Goal: Task Accomplishment & Management: Manage account settings

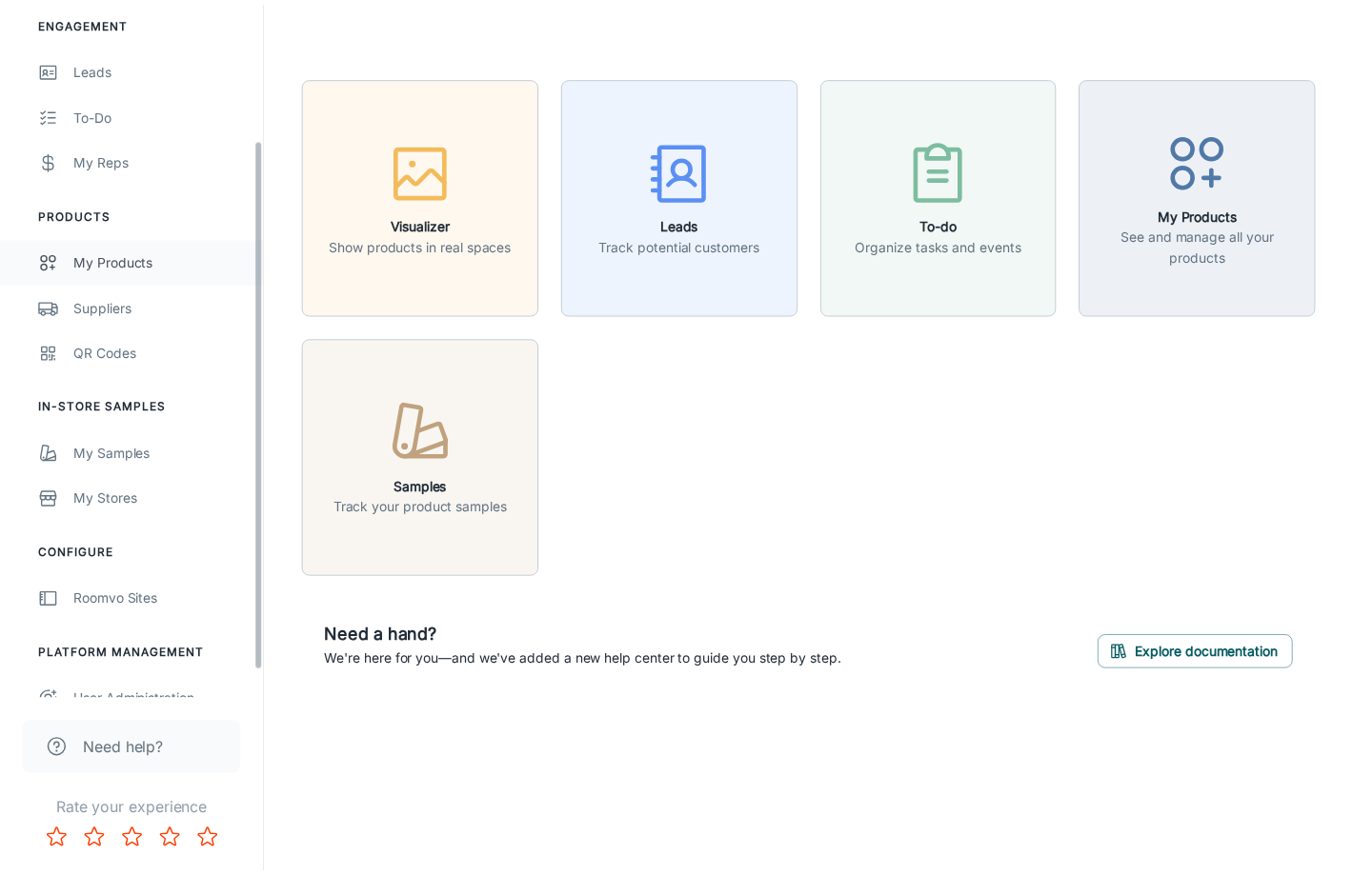
scroll to position [214, 0]
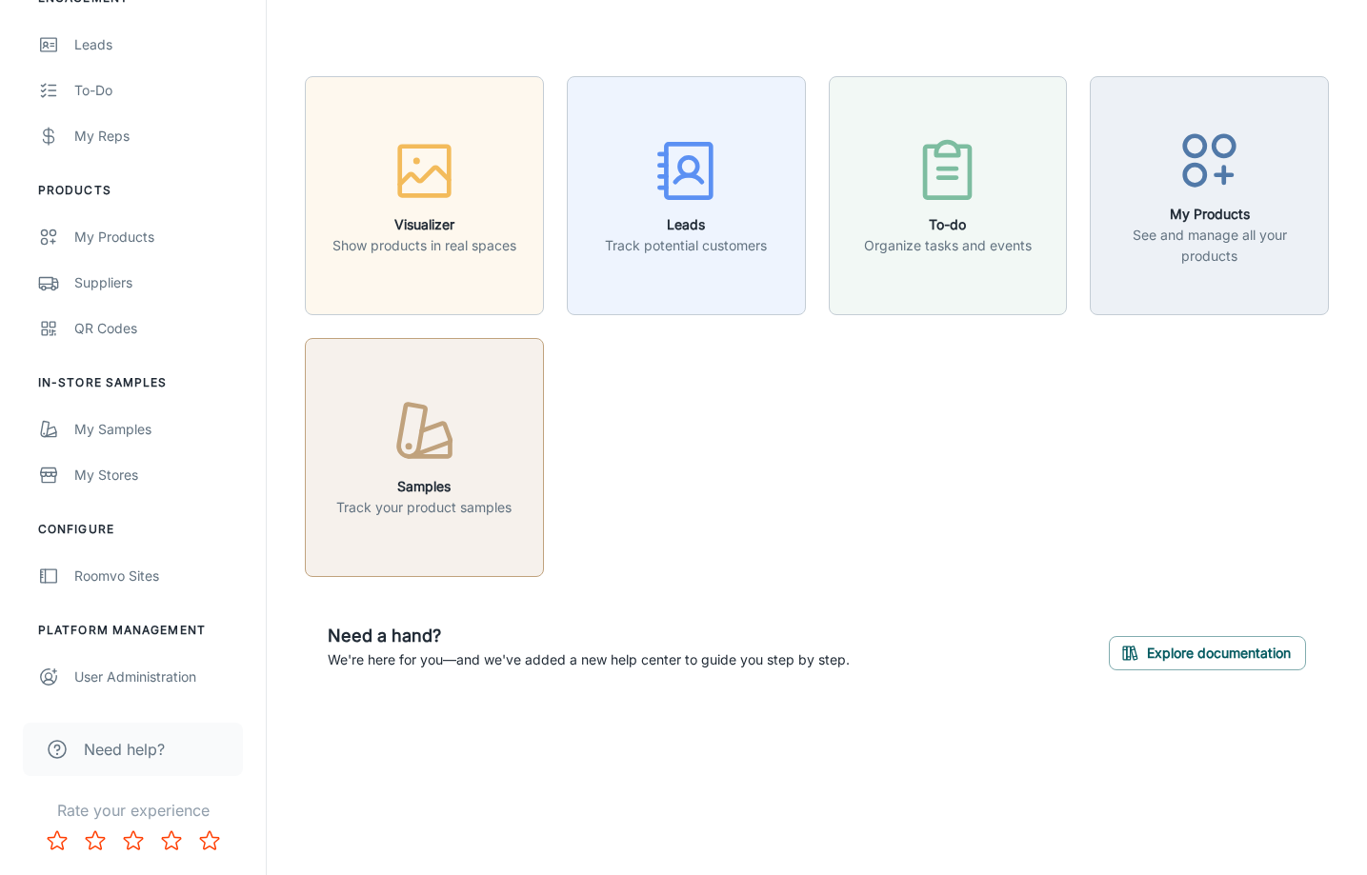
click at [388, 492] on h6 "Samples" at bounding box center [423, 486] width 175 height 21
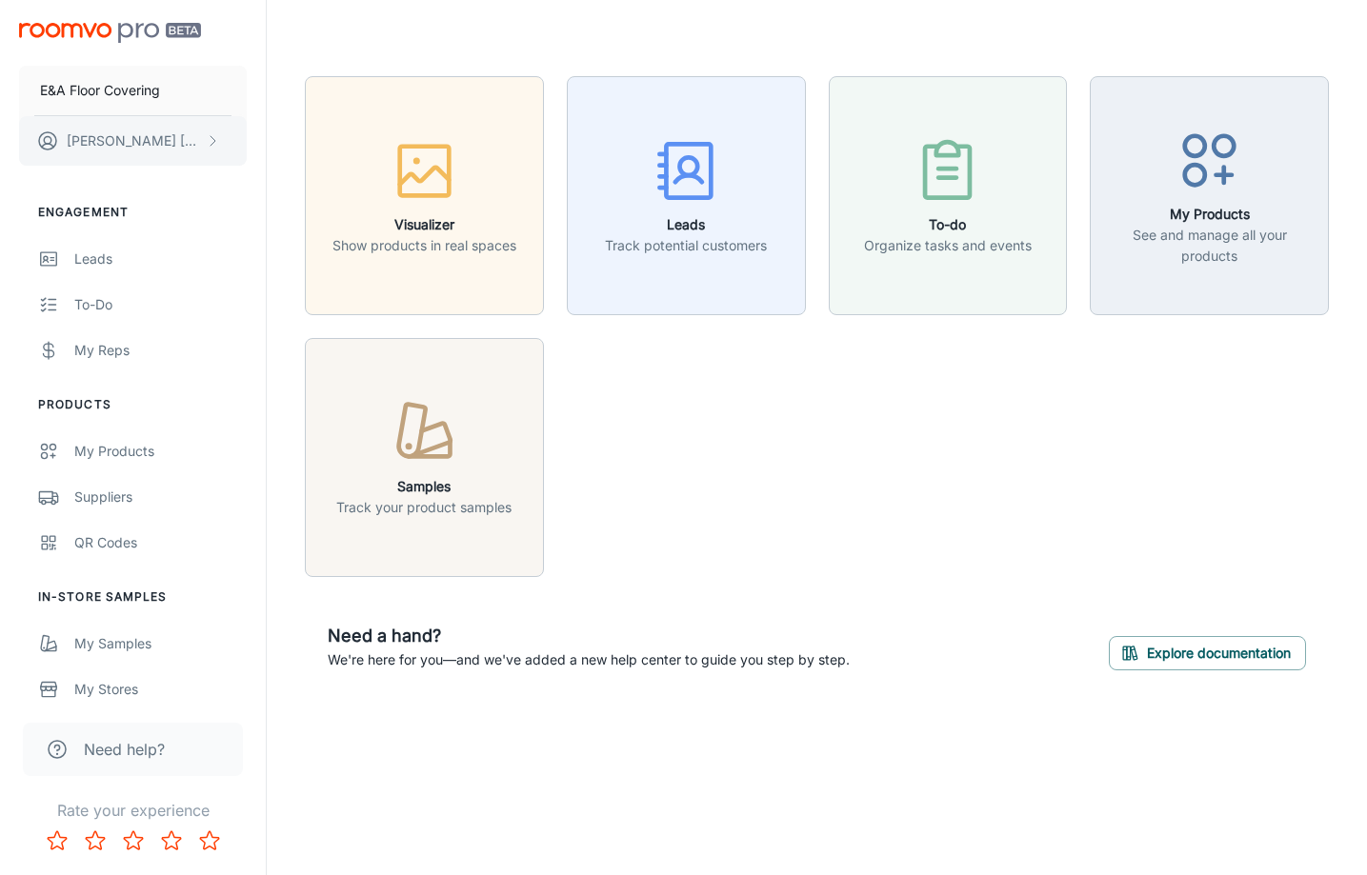
click at [198, 142] on button "[PERSON_NAME]" at bounding box center [133, 141] width 228 height 50
click at [292, 135] on li "User Profile" at bounding box center [298, 140] width 102 height 32
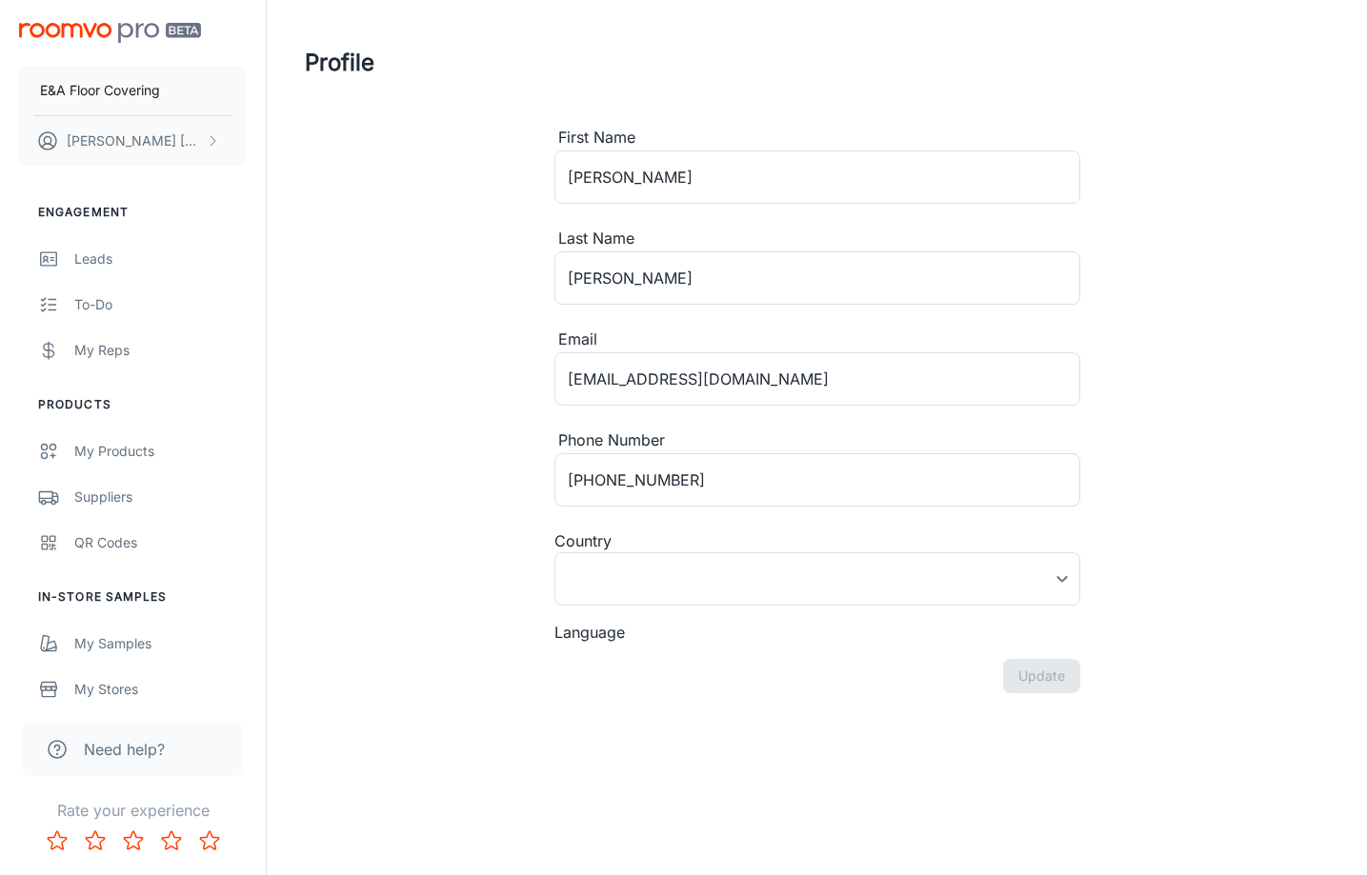
type input "[GEOGRAPHIC_DATA]"
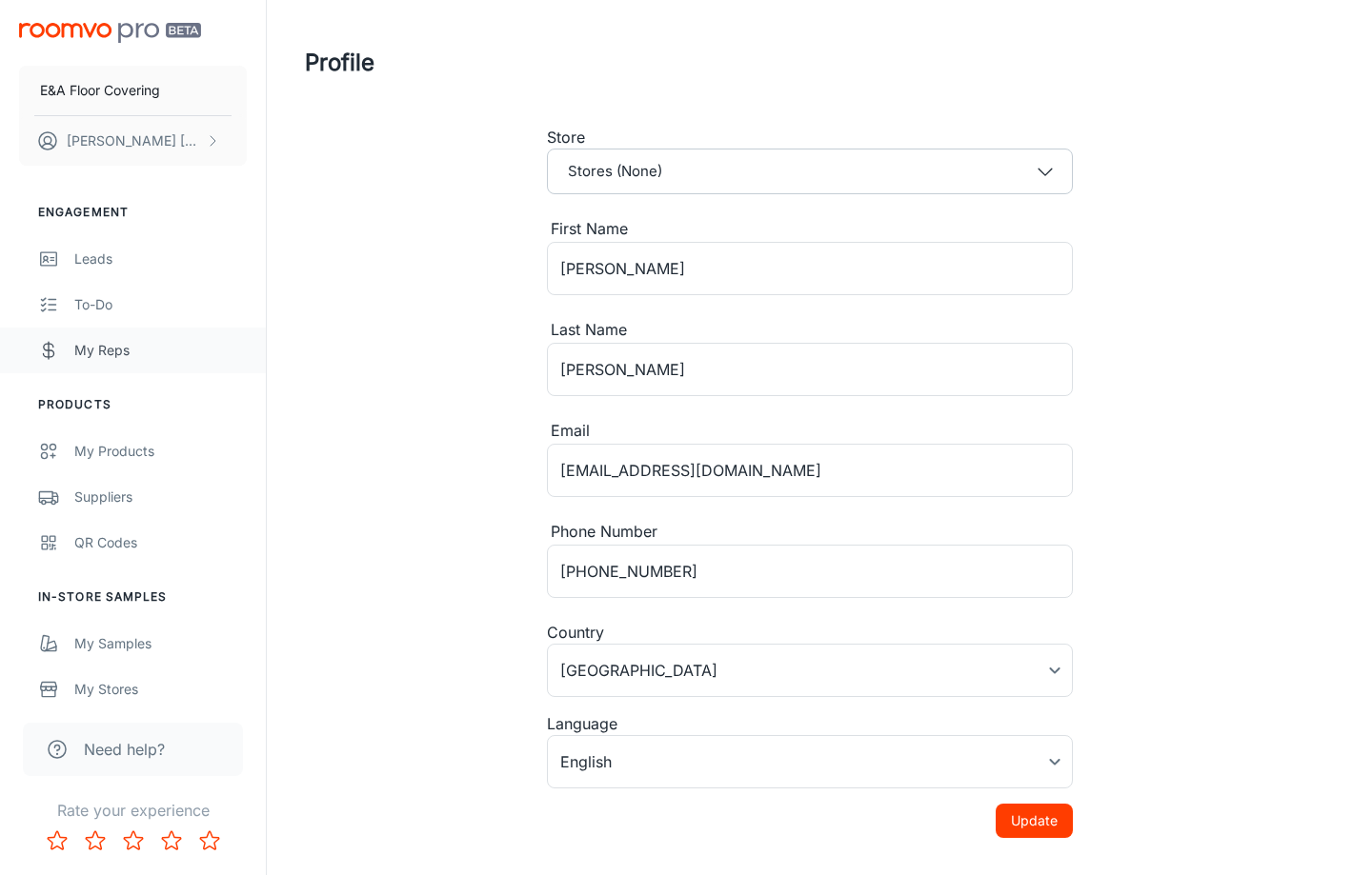
click at [102, 351] on div "My Reps" at bounding box center [160, 350] width 172 height 21
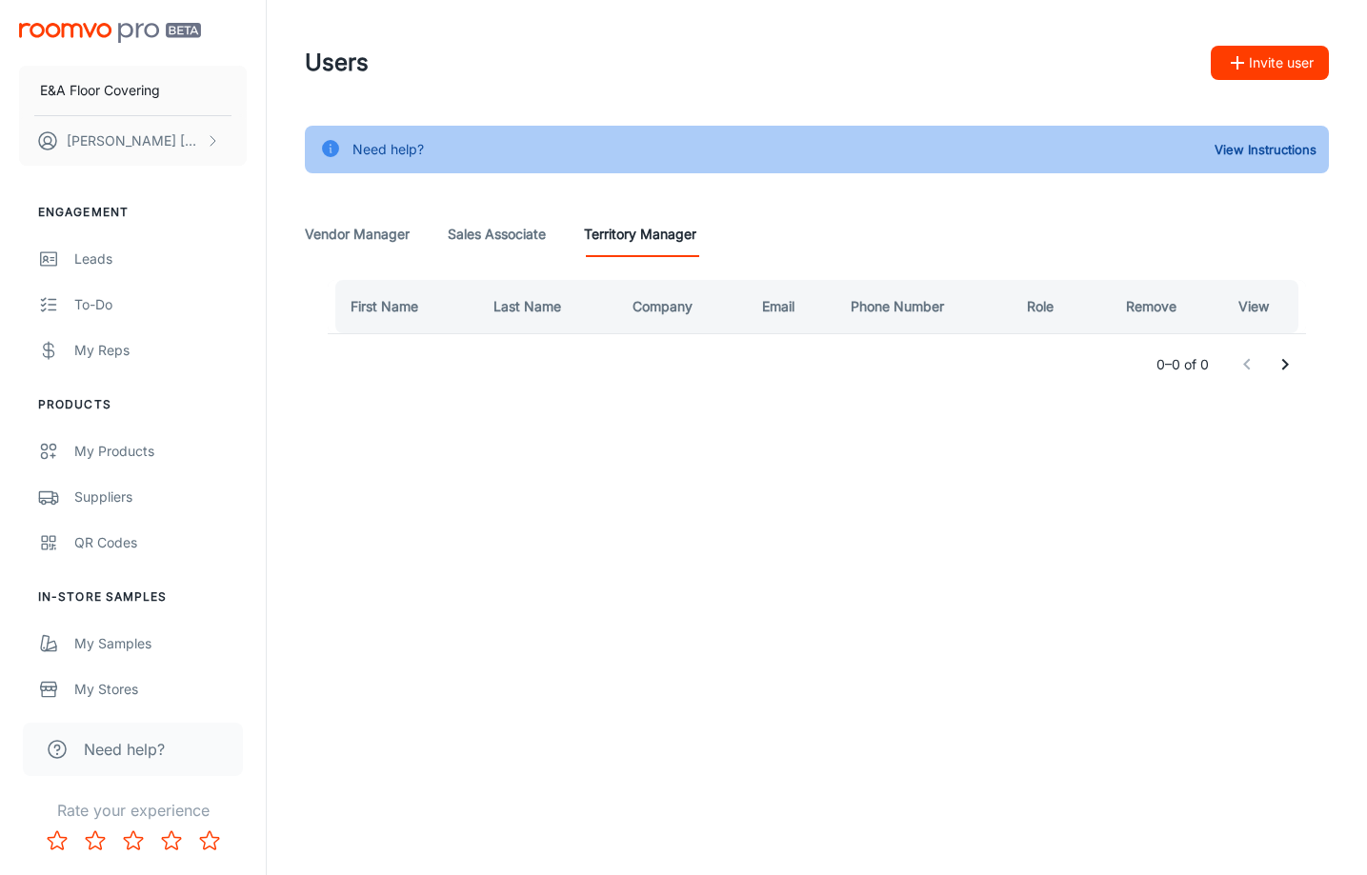
click at [485, 239] on Associate "Sales Associate" at bounding box center [497, 234] width 98 height 46
click at [334, 230] on Manager "Vendor Manager" at bounding box center [357, 234] width 105 height 46
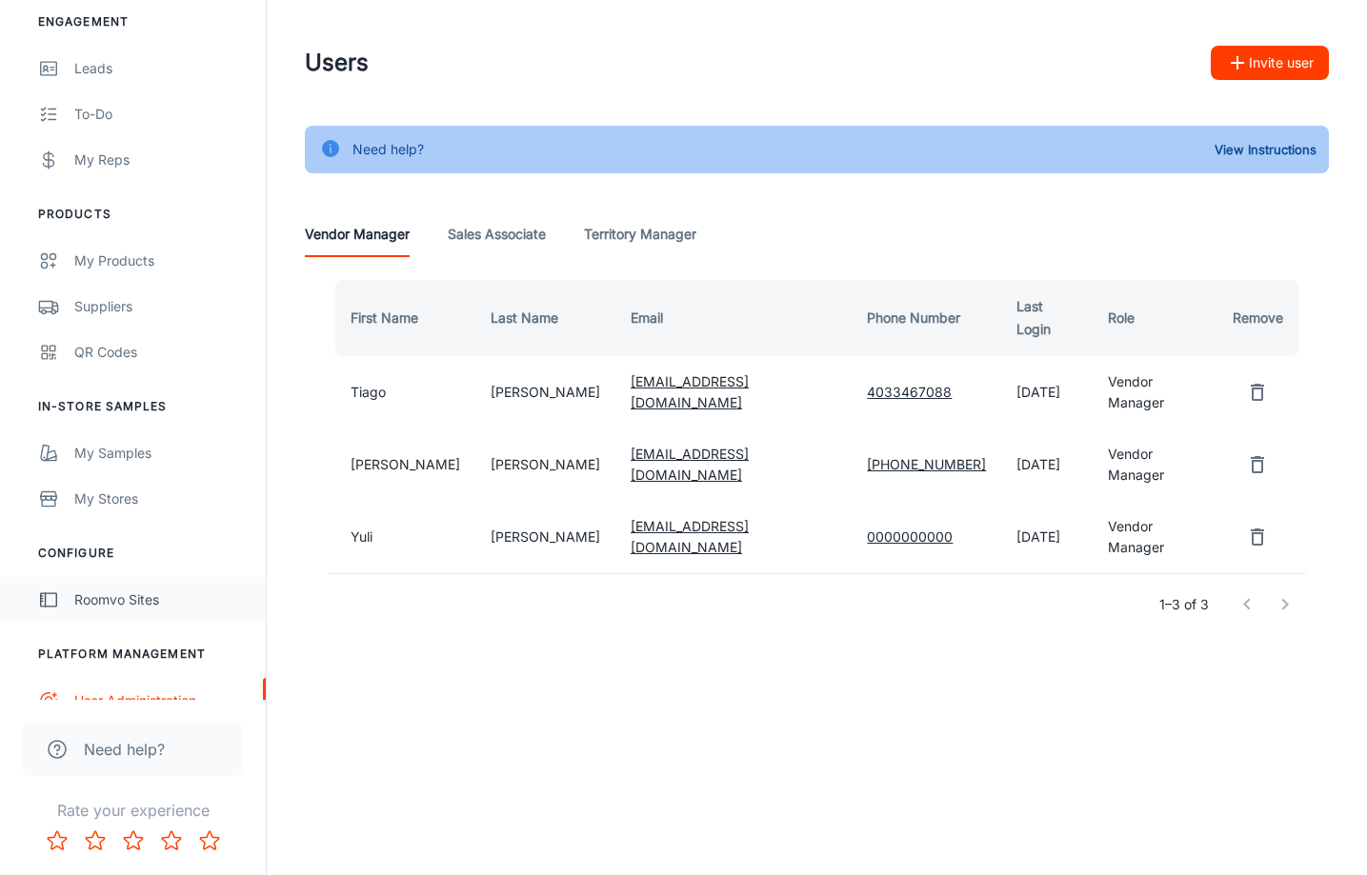
scroll to position [214, 0]
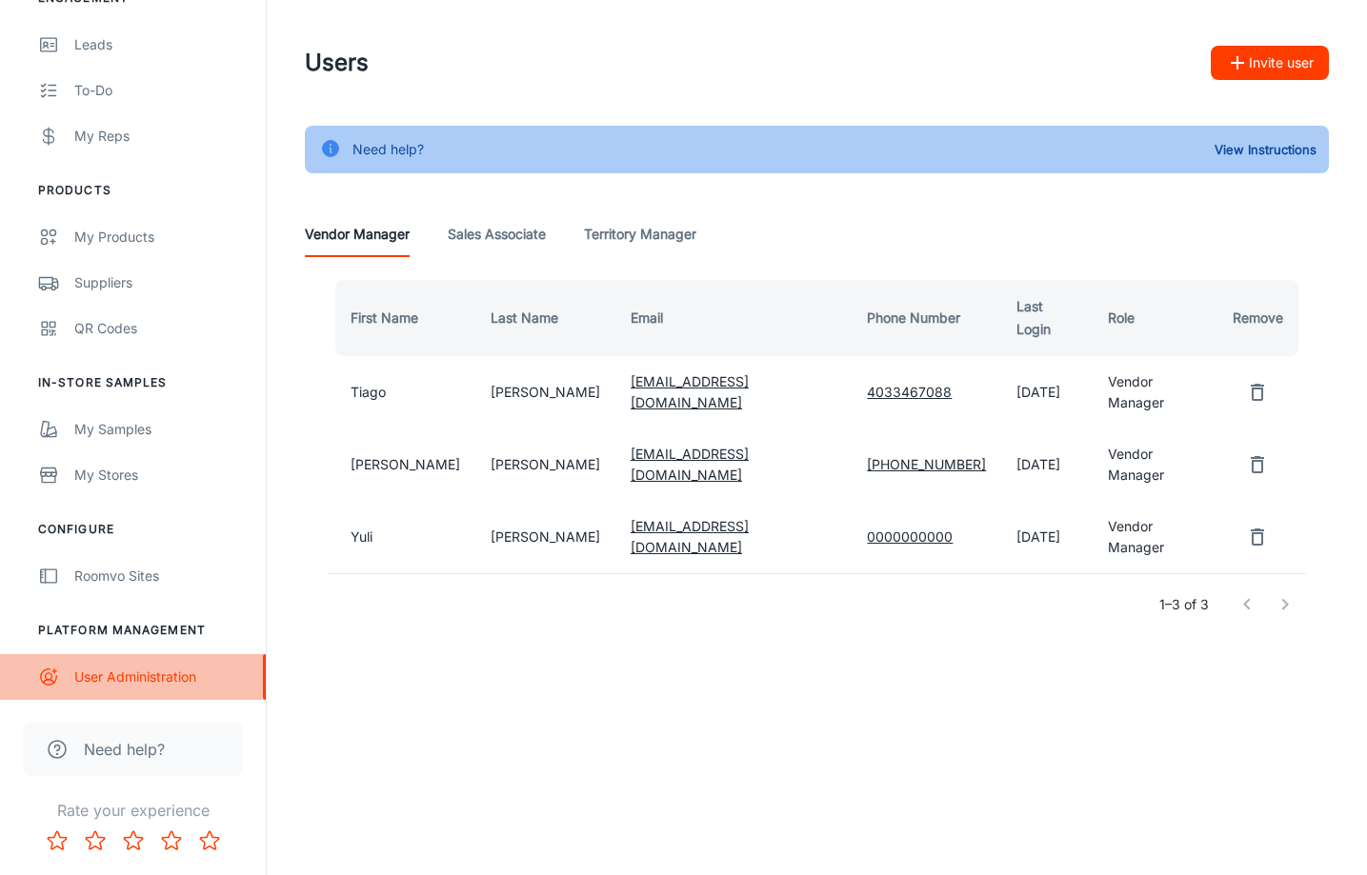
click at [147, 673] on div "User Administration" at bounding box center [160, 677] width 172 height 21
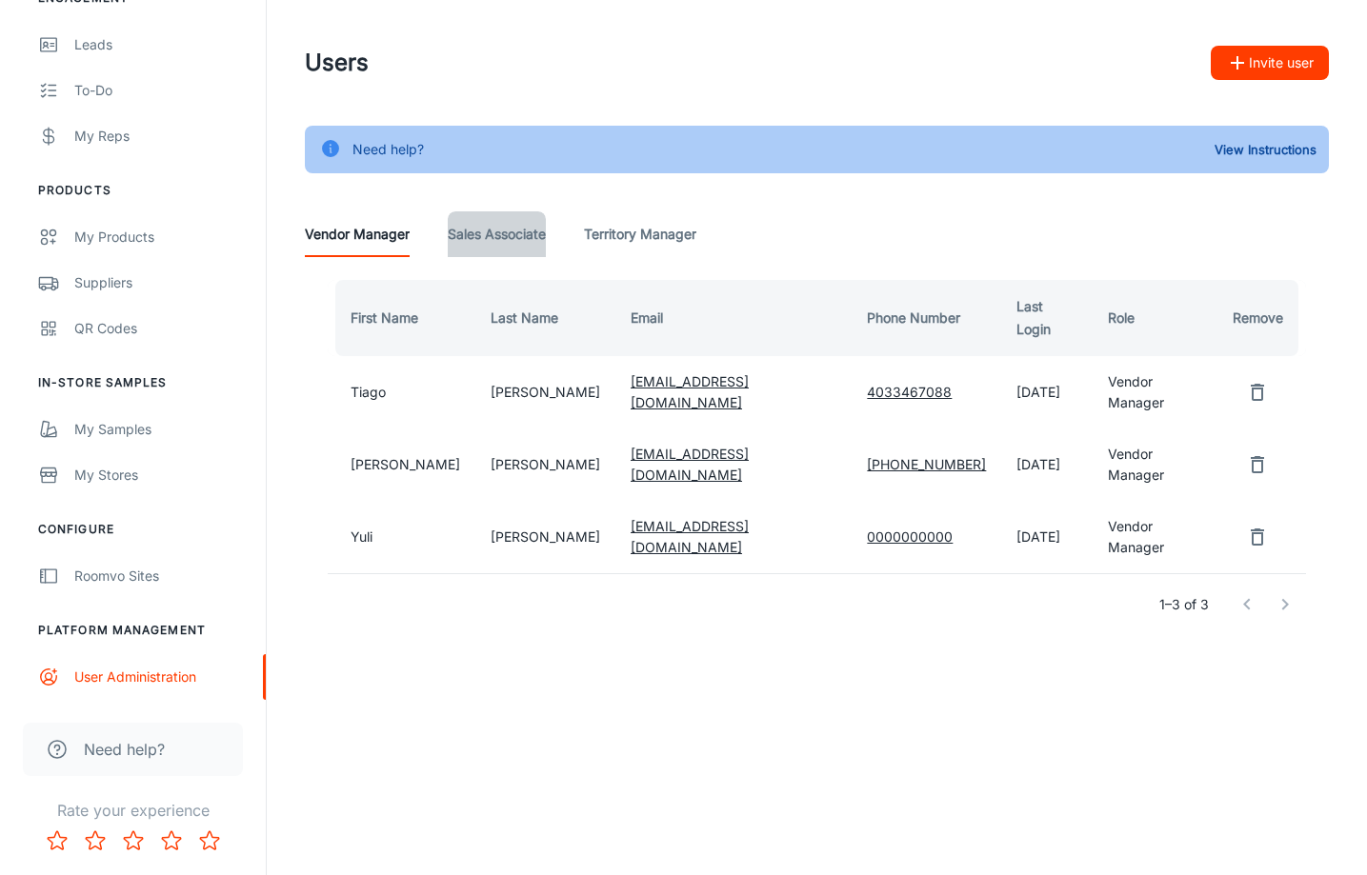
click at [510, 239] on Associate "Sales Associate" at bounding box center [497, 234] width 98 height 46
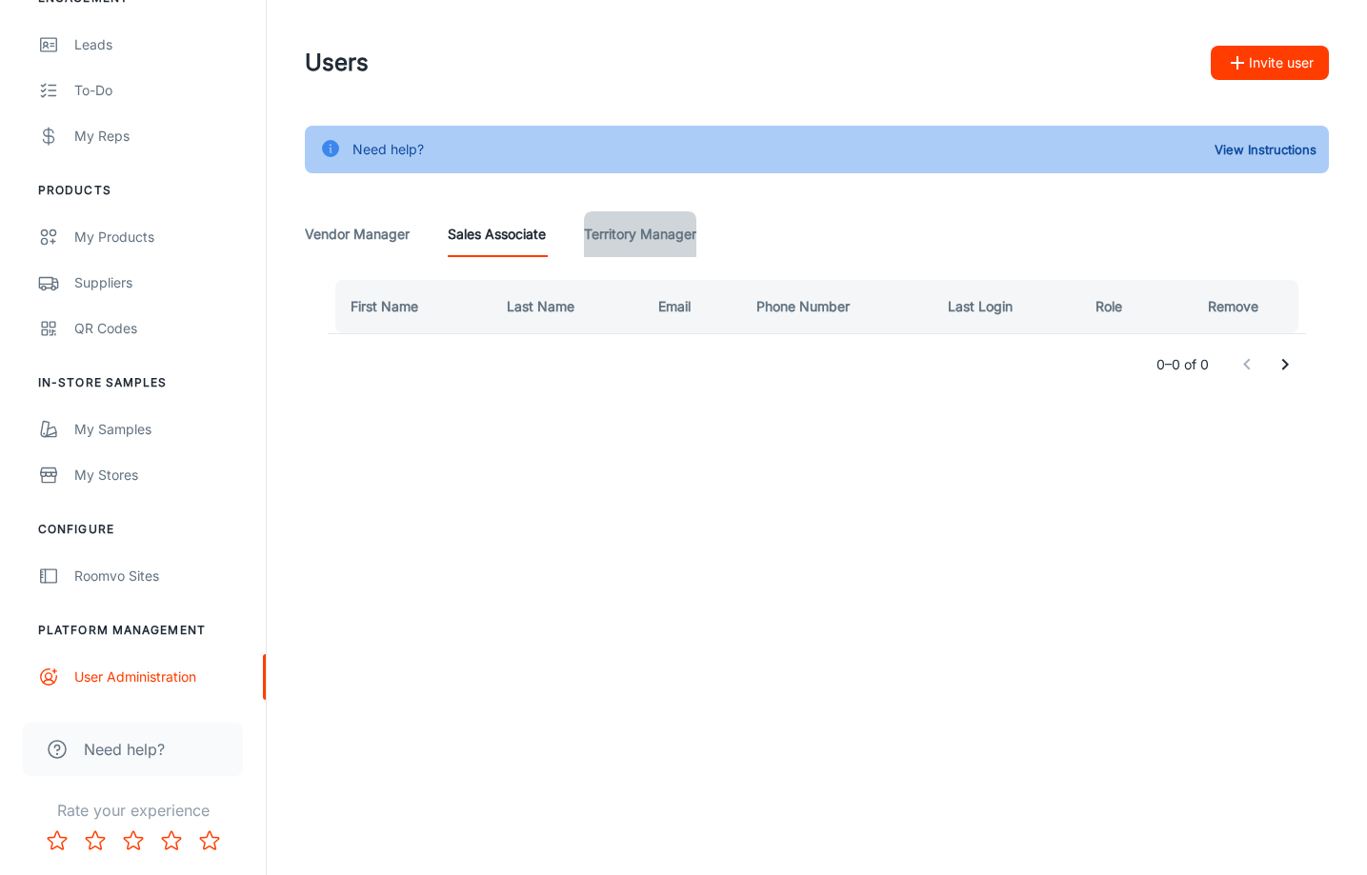
click at [671, 231] on Manager "Territory Manager" at bounding box center [640, 234] width 112 height 46
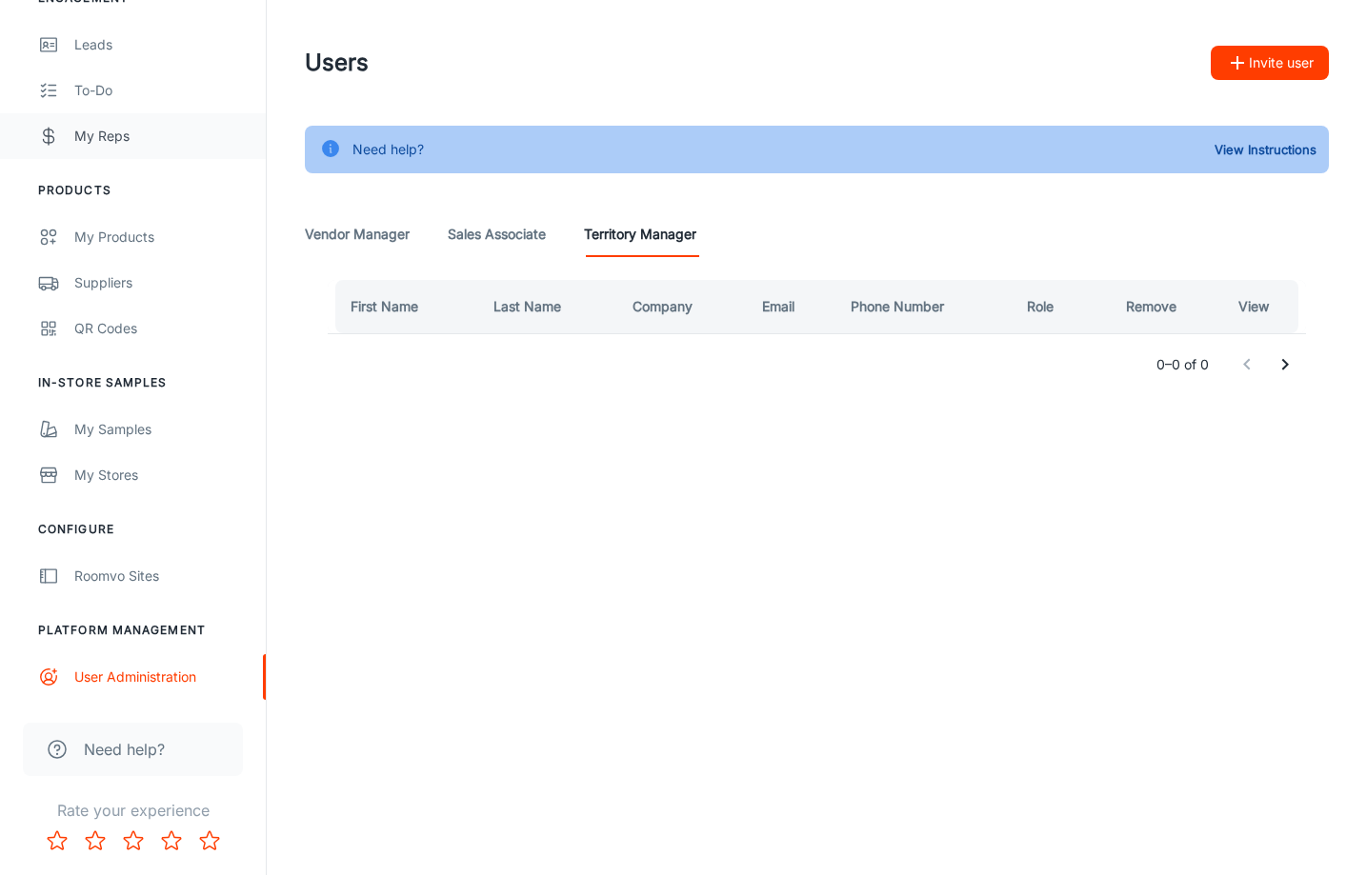
click at [108, 141] on div "My Reps" at bounding box center [160, 136] width 172 height 21
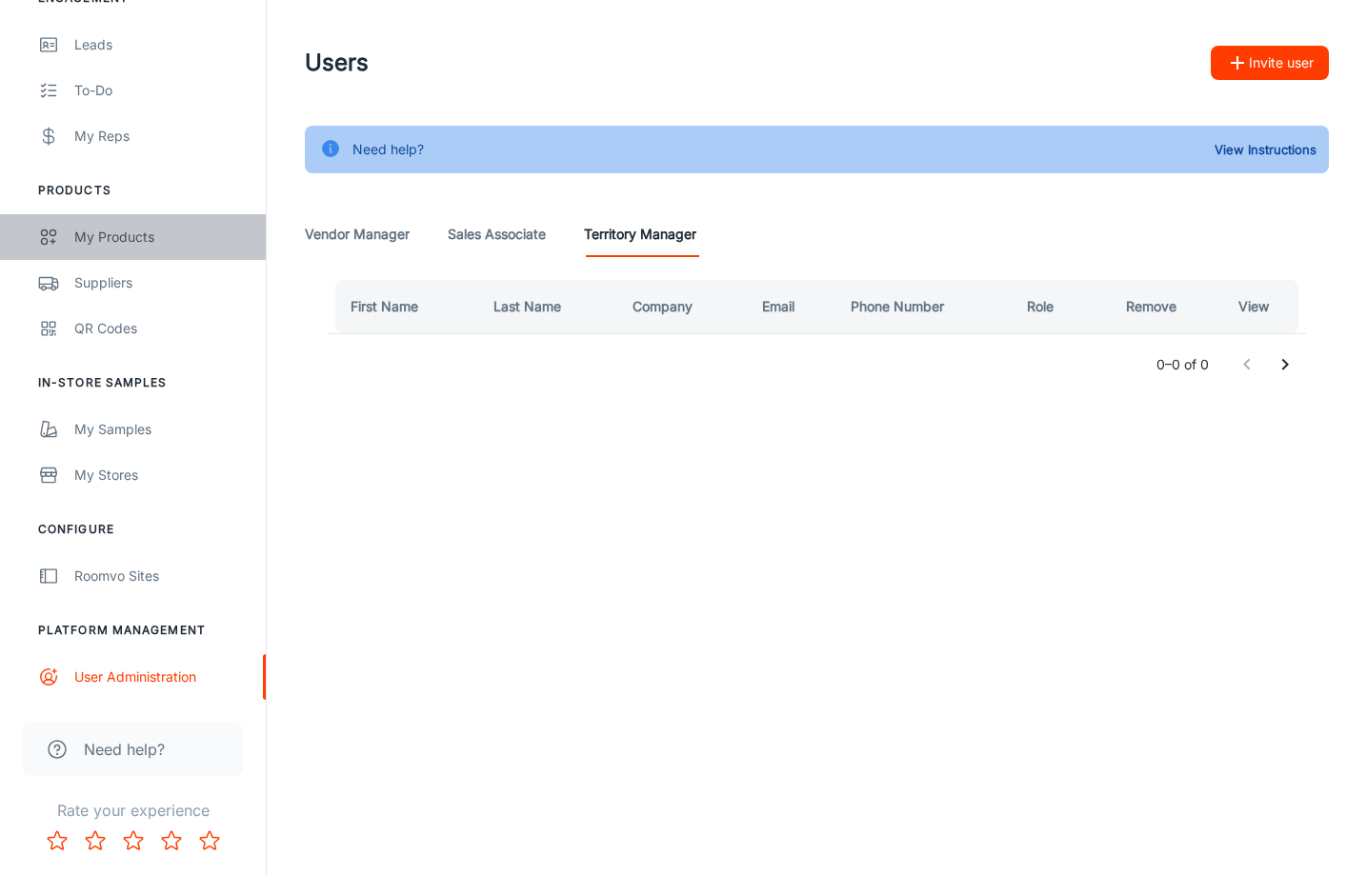
click at [110, 239] on div "My Products" at bounding box center [160, 237] width 172 height 21
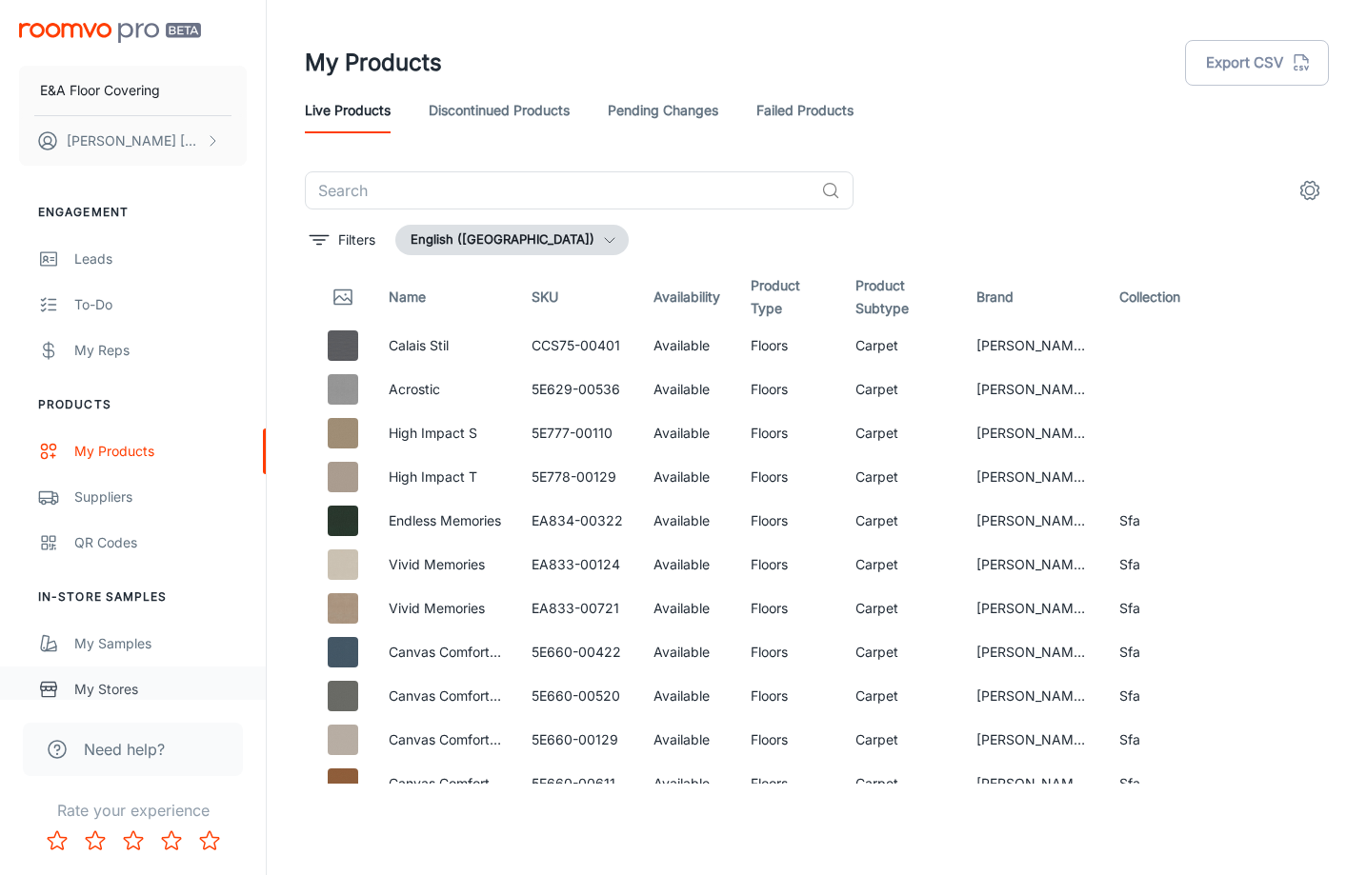
click at [108, 690] on div "My Stores" at bounding box center [160, 689] width 172 height 21
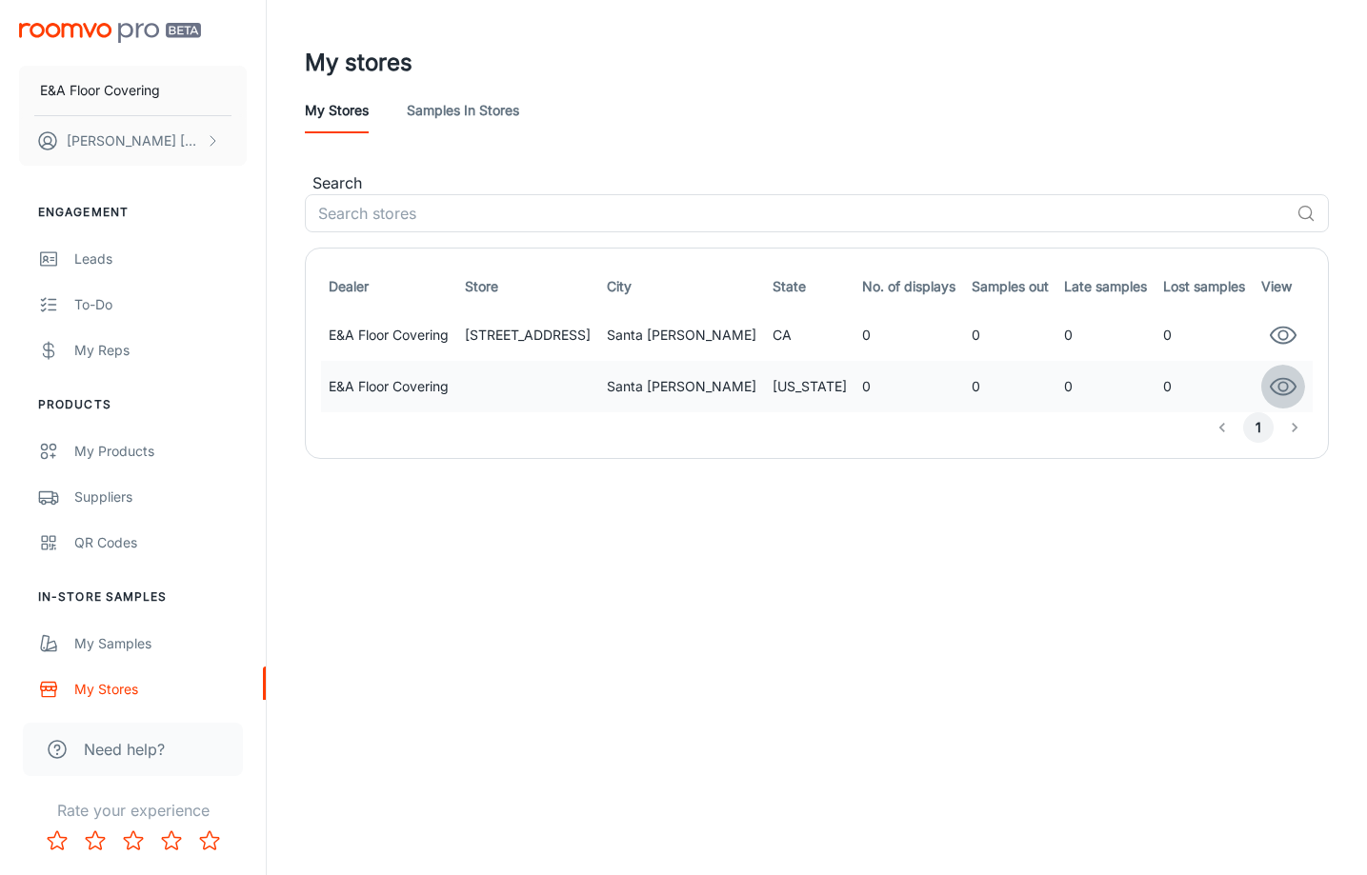
click at [1285, 388] on circle "button" at bounding box center [1282, 386] width 9 height 9
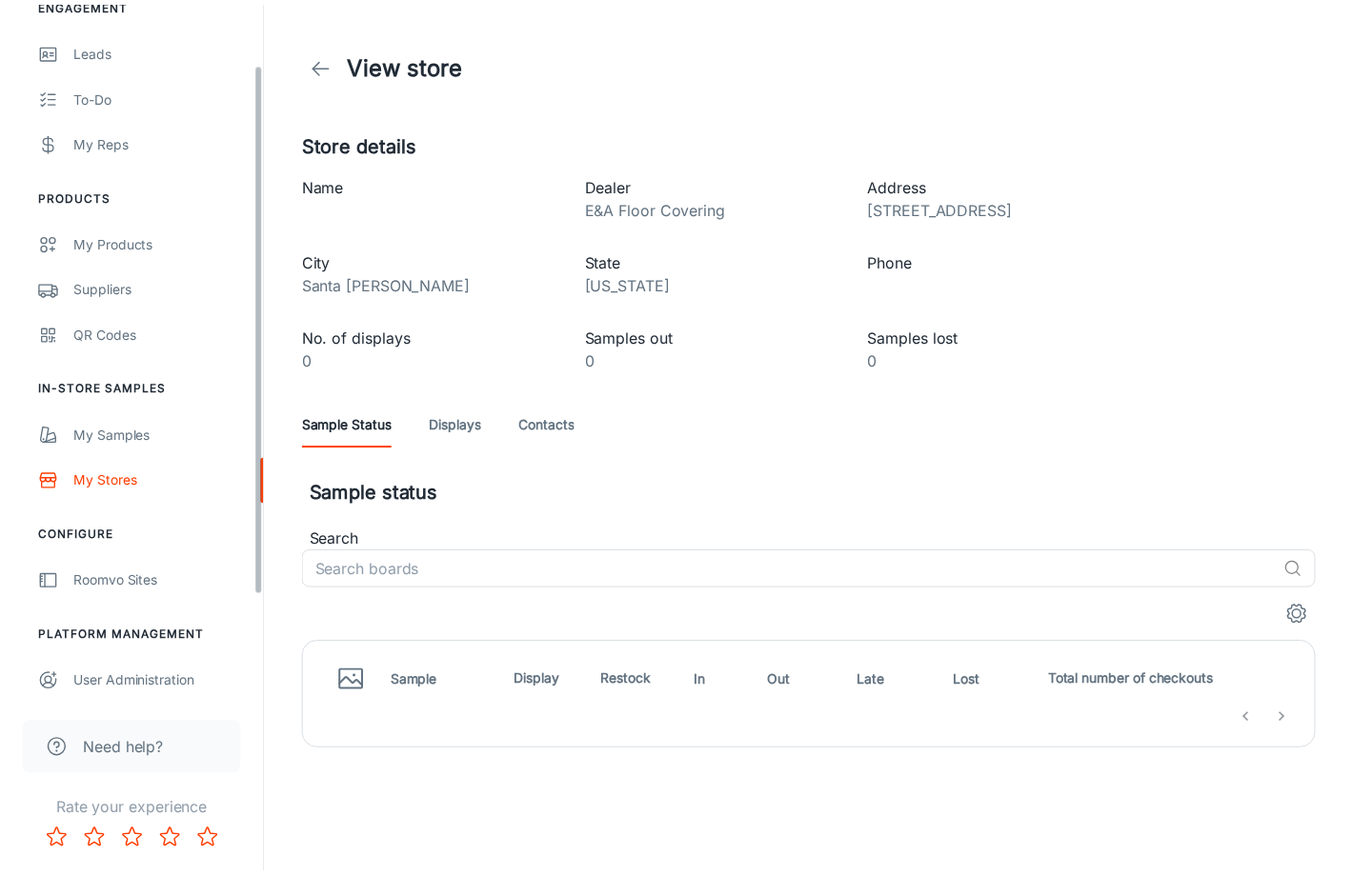
scroll to position [214, 0]
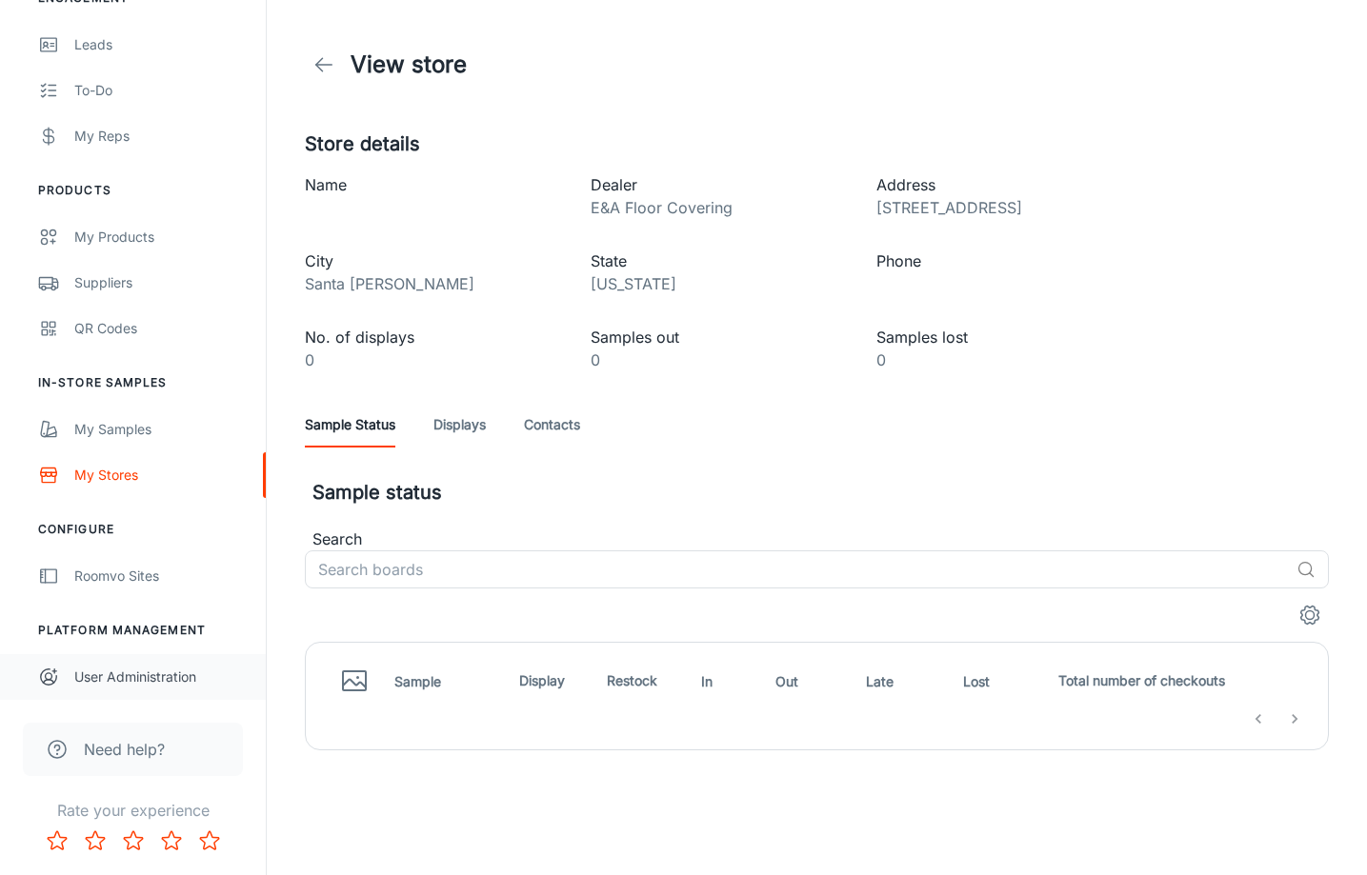
click at [105, 687] on div "User Administration" at bounding box center [160, 677] width 172 height 21
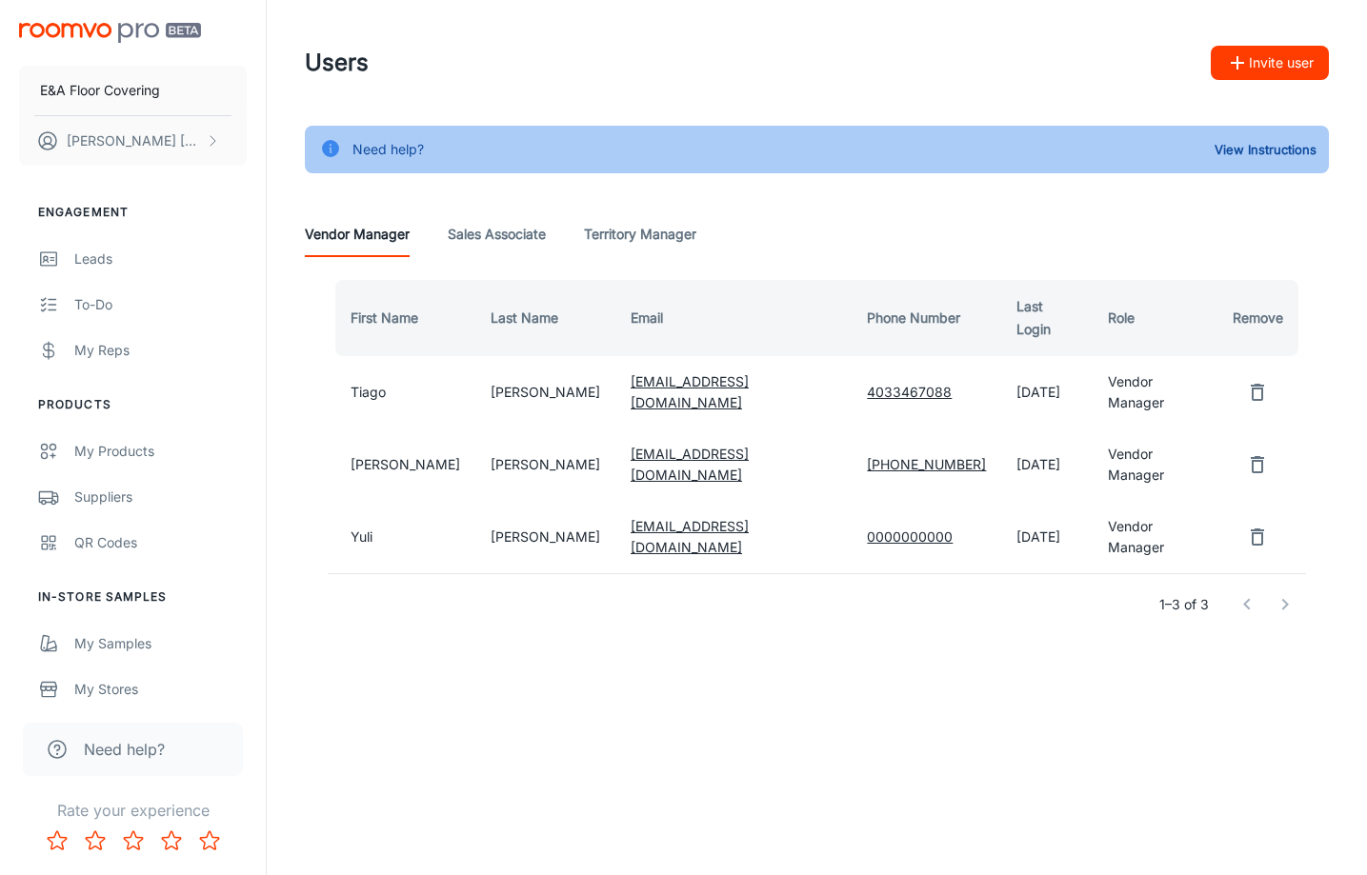
click at [659, 446] on link "[EMAIL_ADDRESS][DOMAIN_NAME]" at bounding box center [690, 464] width 118 height 37
click at [658, 446] on link "[EMAIL_ADDRESS][DOMAIN_NAME]" at bounding box center [690, 464] width 118 height 37
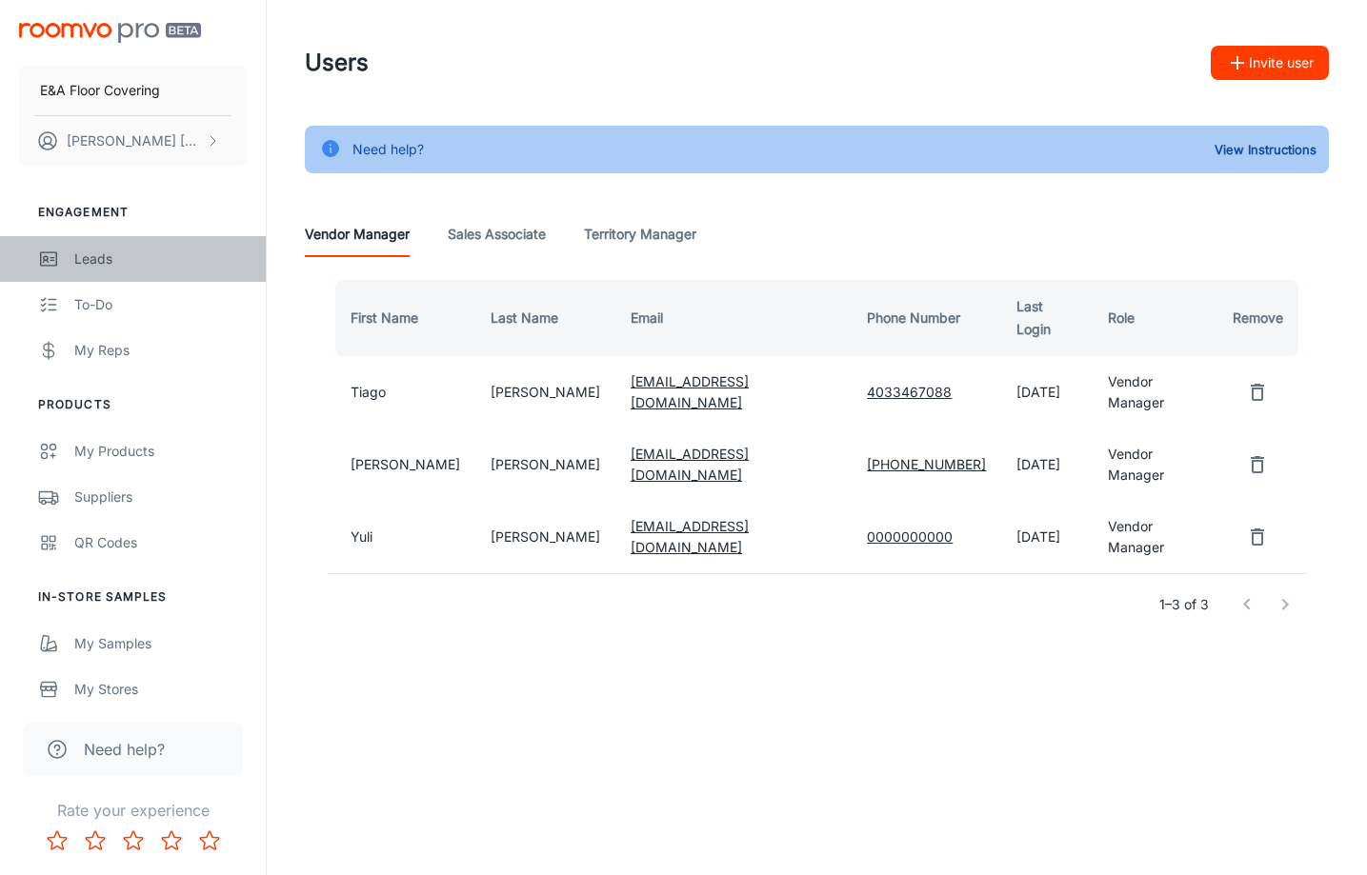
click at [104, 276] on link "Leads" at bounding box center [133, 259] width 266 height 46
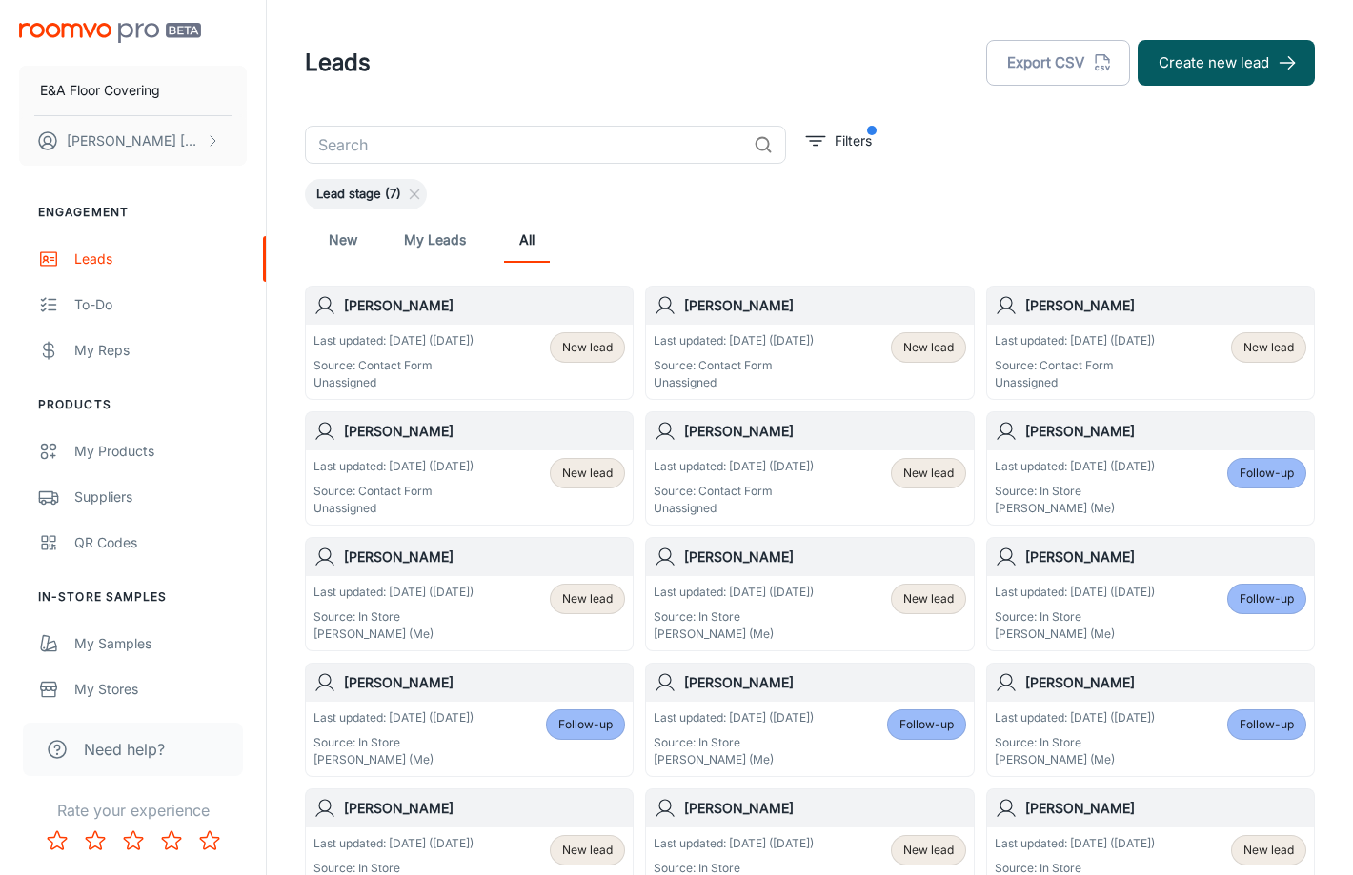
click at [574, 354] on span "New lead" at bounding box center [587, 347] width 50 height 17
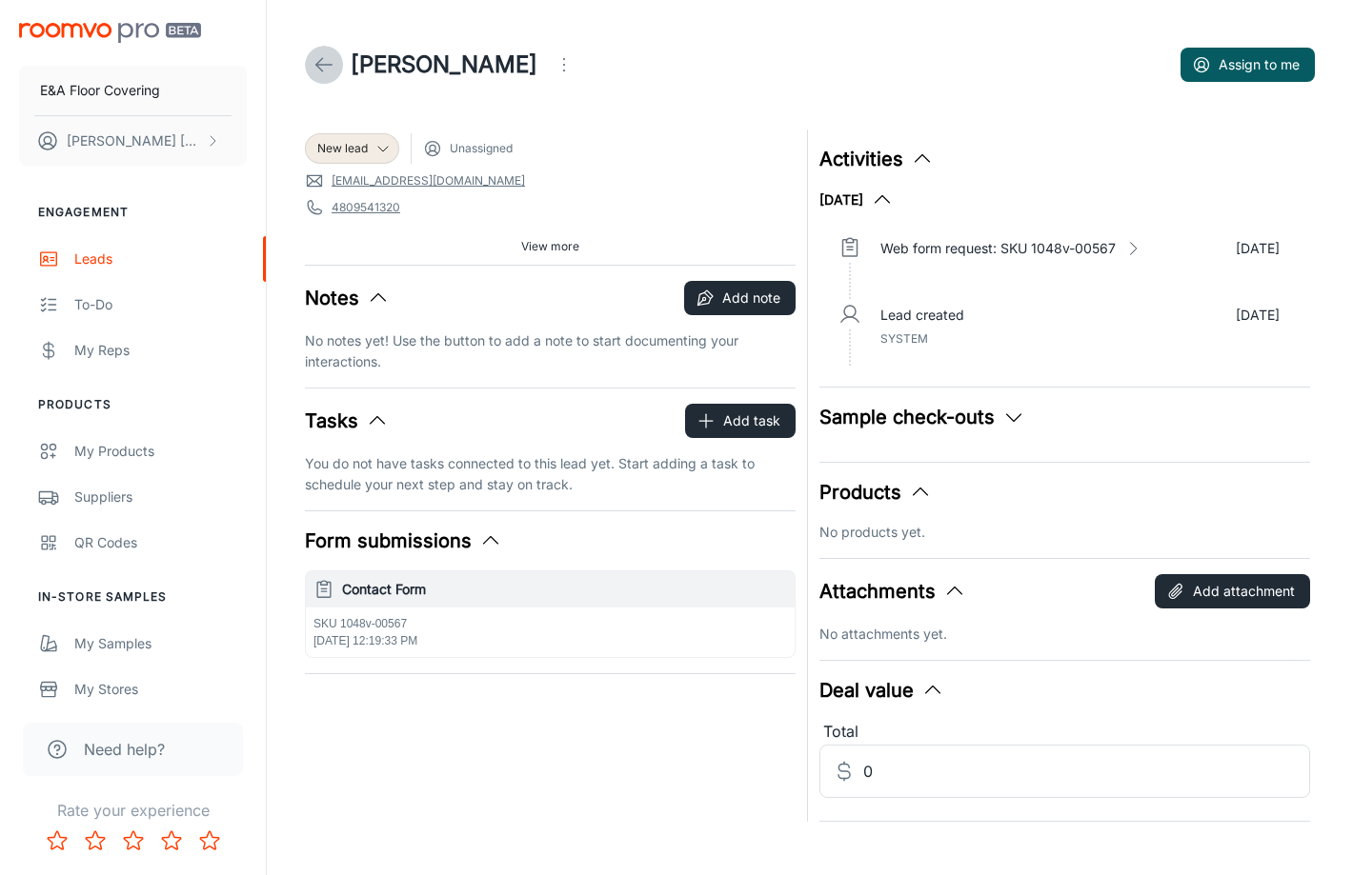
click at [329, 62] on icon at bounding box center [323, 64] width 23 height 23
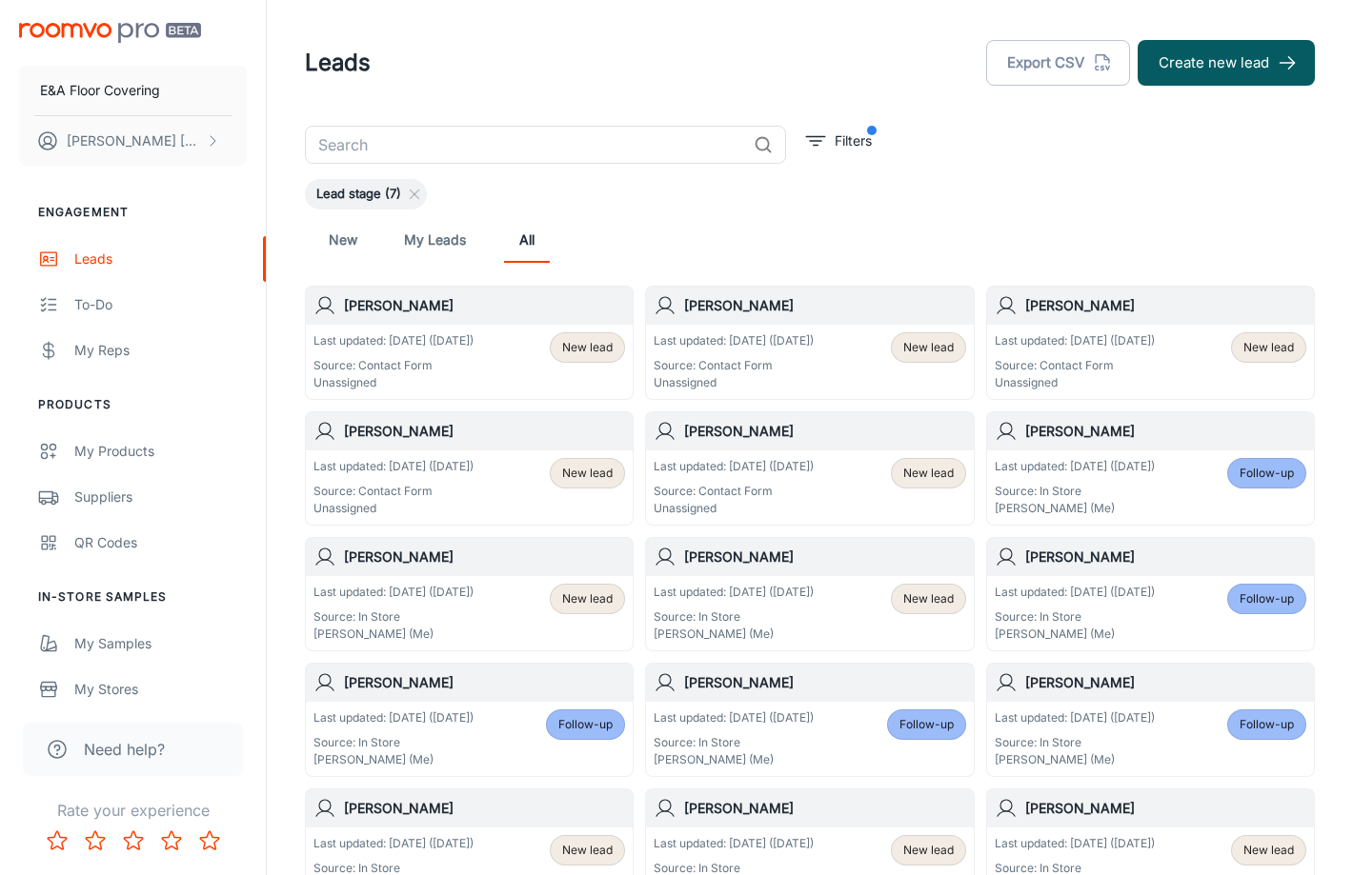
click at [698, 332] on p "Last updated: [DATE] ([DATE])" at bounding box center [733, 340] width 160 height 17
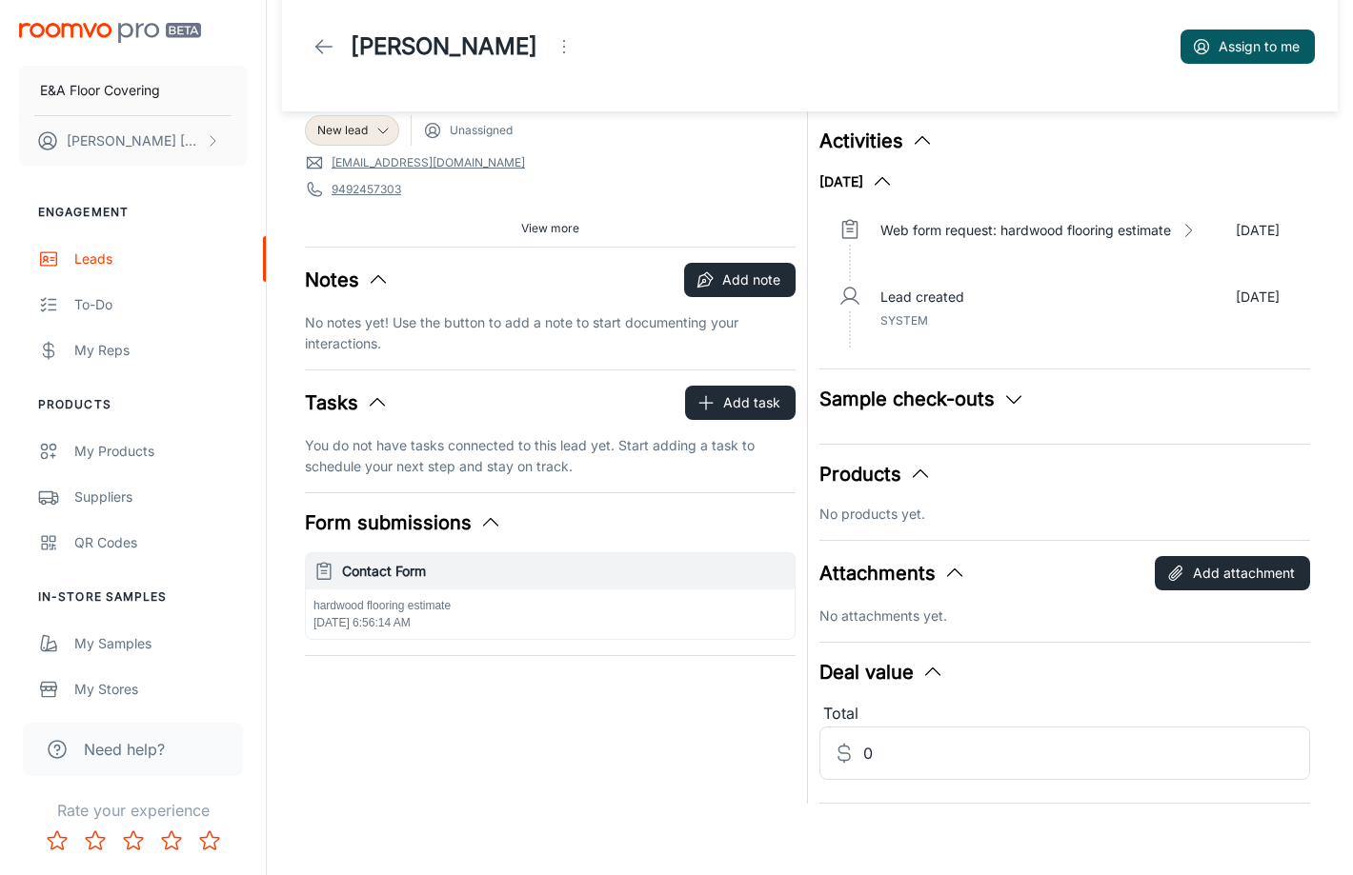
scroll to position [23, 0]
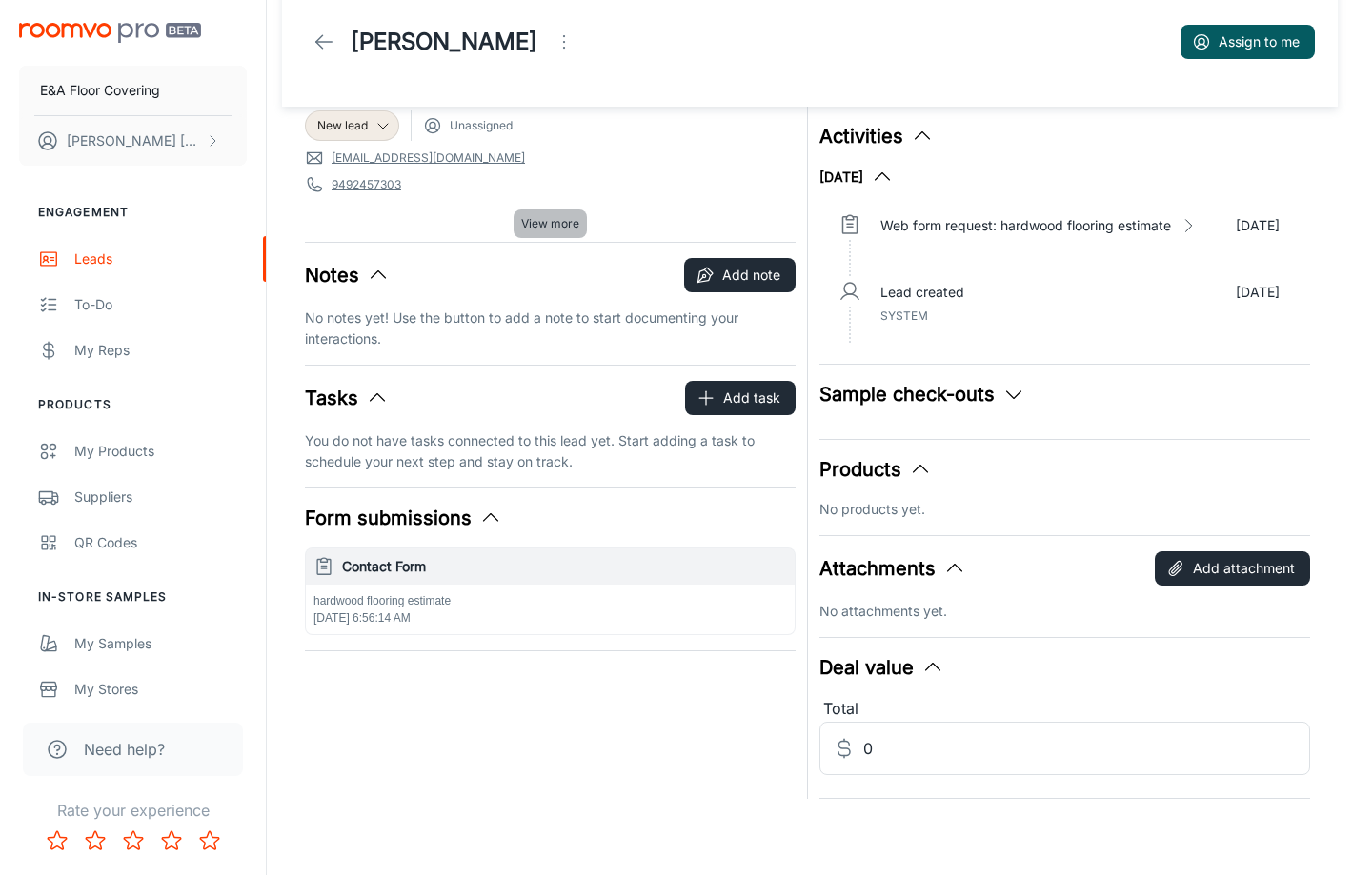
click at [539, 225] on span "View more" at bounding box center [550, 223] width 58 height 17
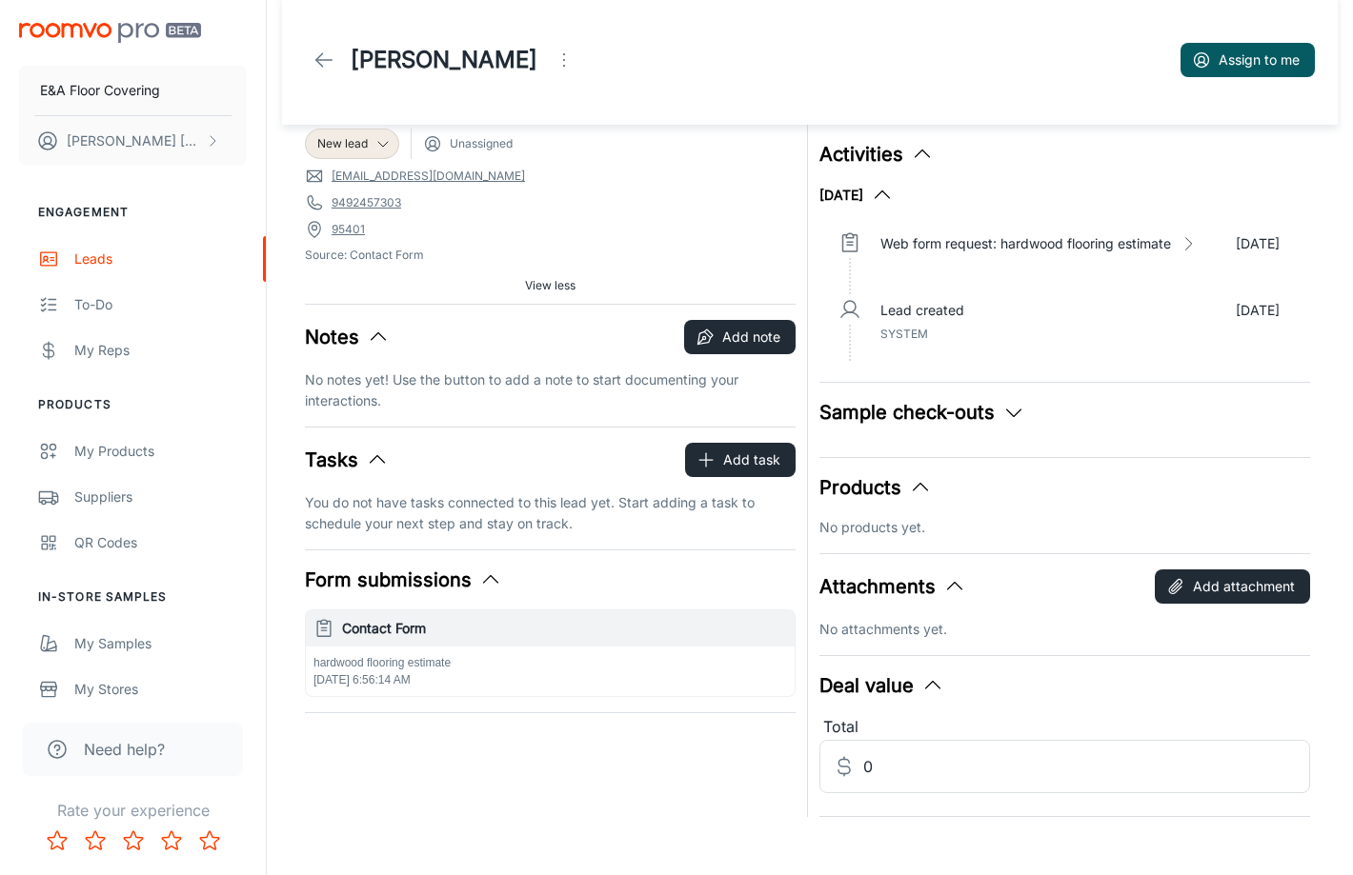
scroll to position [0, 0]
